Goal: Task Accomplishment & Management: Manage account settings

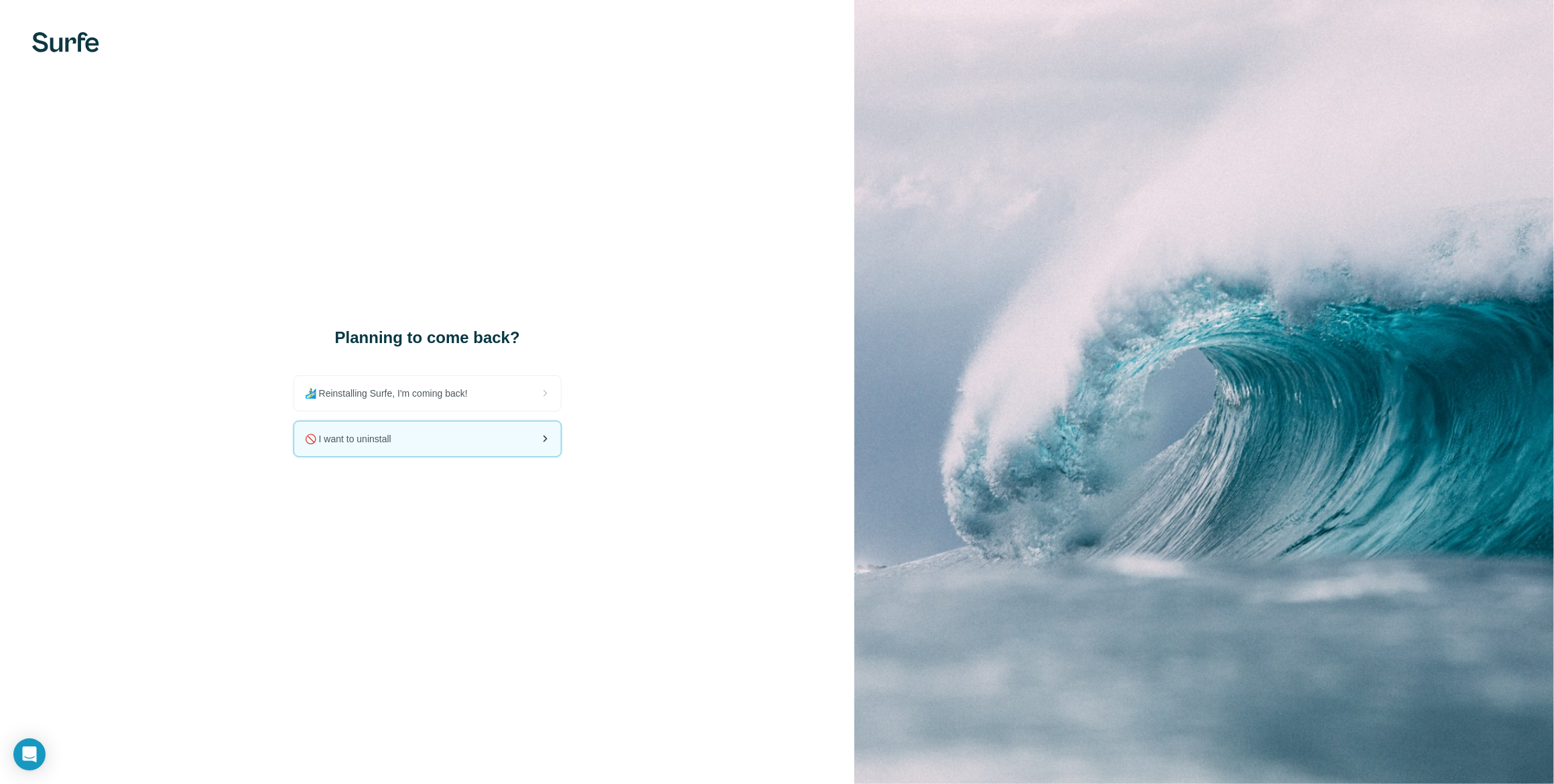
click at [469, 443] on div "🚫 I want to uninstall" at bounding box center [427, 438] width 267 height 35
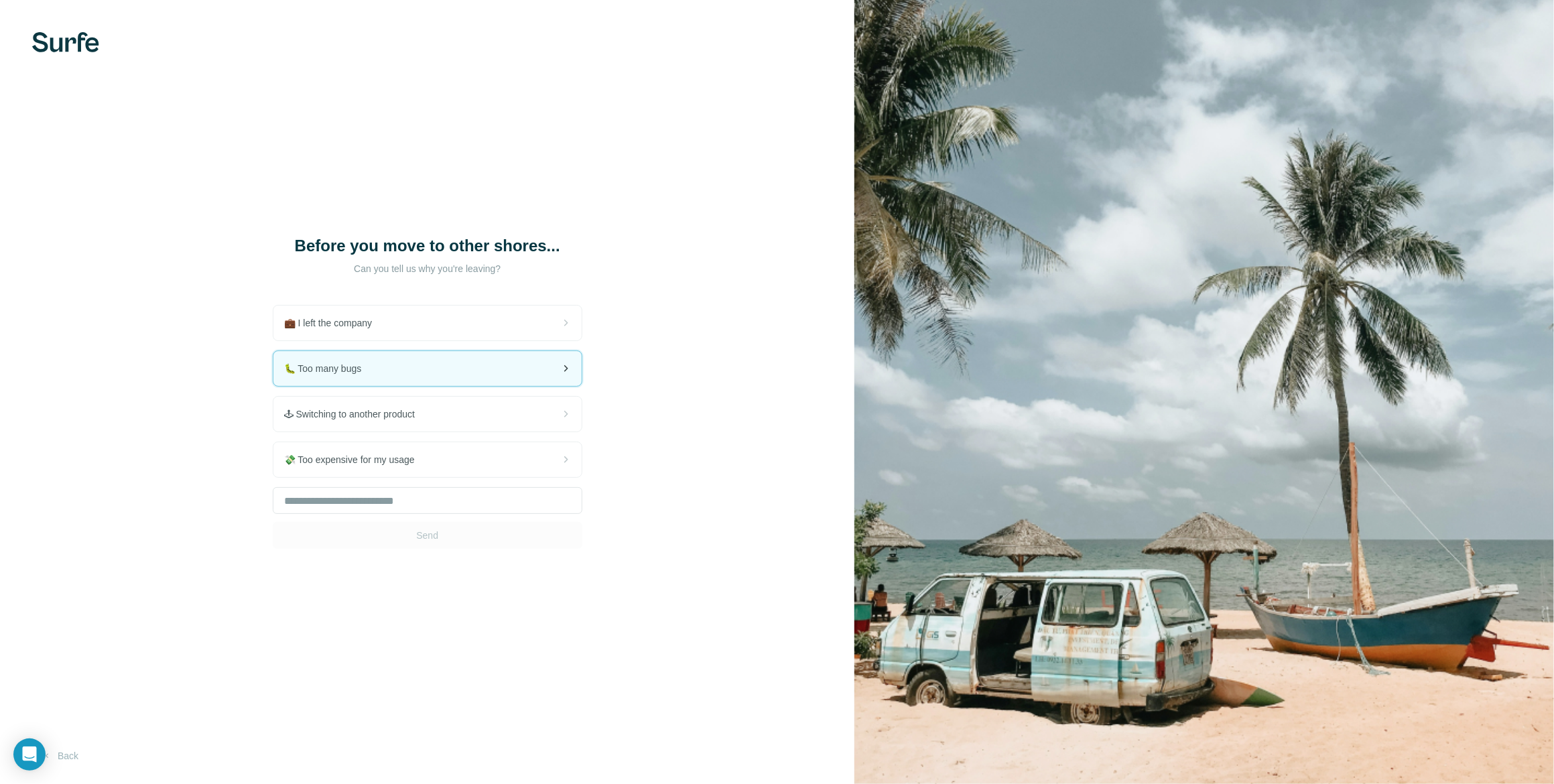
click at [419, 386] on div "🐛 Too many bugs" at bounding box center [427, 368] width 308 height 35
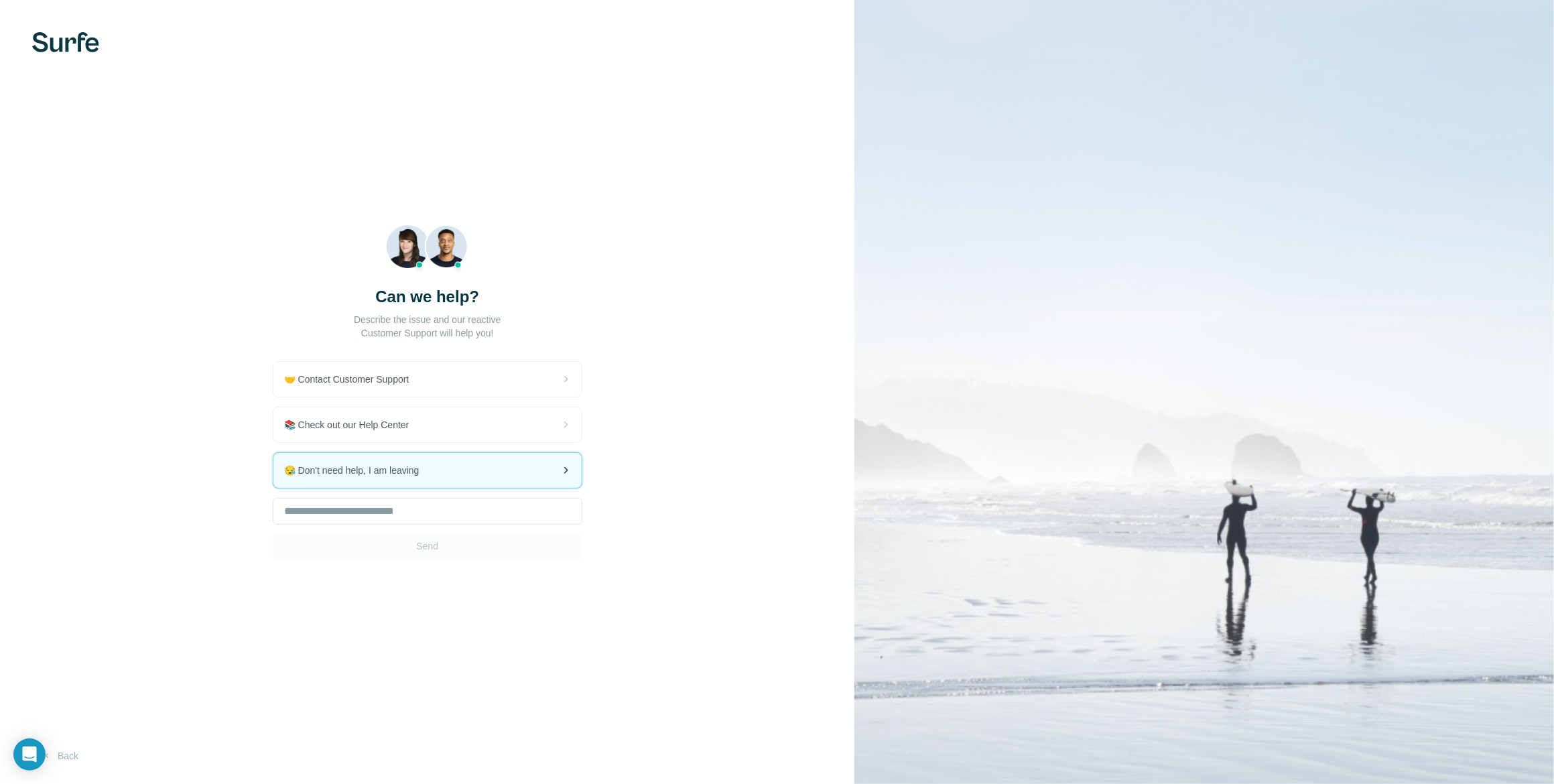
click at [491, 469] on div "😪 Don't need help, I am leaving" at bounding box center [427, 470] width 308 height 35
